Goal: Find specific page/section: Find specific page/section

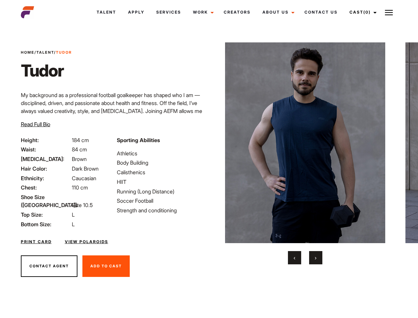
click at [362, 12] on link "Cast (0)" at bounding box center [362, 12] width 37 height 18
click at [389, 12] on img at bounding box center [389, 13] width 8 height 8
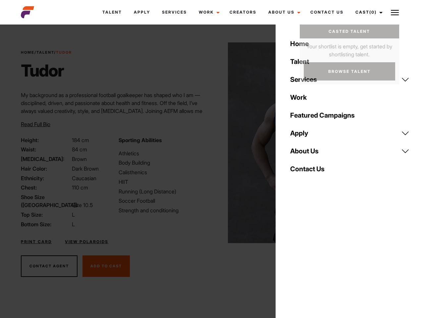
click at [305, 153] on img at bounding box center [308, 142] width 161 height 201
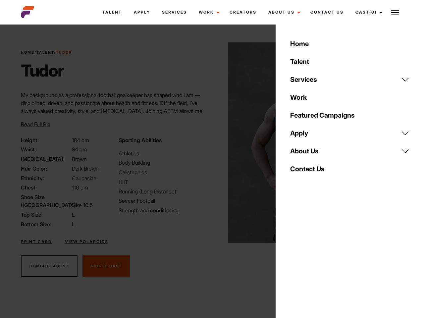
click at [209, 143] on div "Sporting Abilities Athletics Body Building Calisthenics HIIT Running (Long Dist…" at bounding box center [163, 182] width 97 height 92
click at [295, 258] on button "‹" at bounding box center [298, 257] width 13 height 13
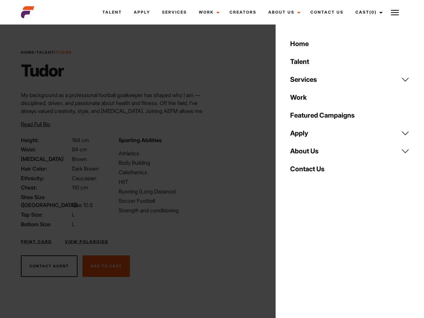
click at [316, 258] on div "Home Talent Services Talent Casting Photography Videography Creative Hair and M…" at bounding box center [350, 159] width 148 height 318
